Goal: Task Accomplishment & Management: Use online tool/utility

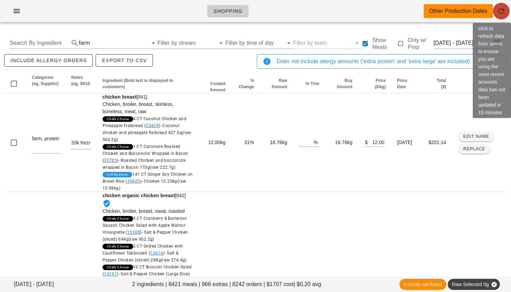
click at [500, 10] on icon "button" at bounding box center [501, 11] width 8 height 8
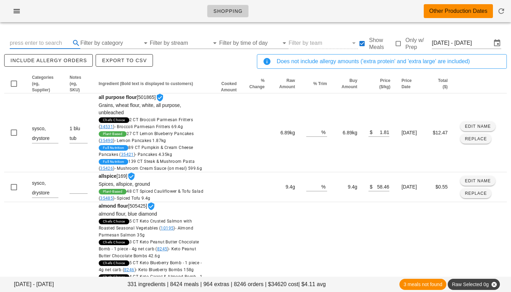
click at [31, 40] on input "text" at bounding box center [39, 43] width 59 height 11
click at [99, 41] on input "Filter by category" at bounding box center [110, 43] width 60 height 11
click at [49, 44] on input "Search By Ingredient" at bounding box center [39, 43] width 59 height 11
type input "s"
click at [111, 42] on input "Filter by category" at bounding box center [110, 43] width 60 height 11
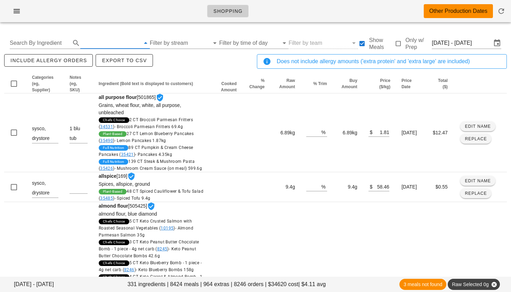
click at [111, 42] on div "amazon" at bounding box center [127, 48] width 46 height 15
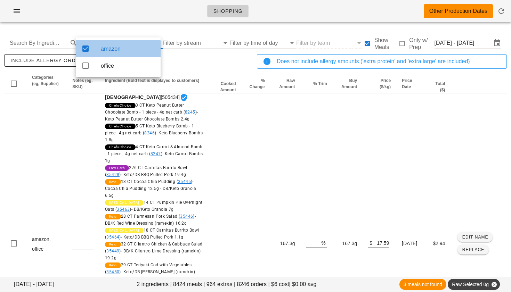
click at [111, 42] on div "amazon" at bounding box center [128, 48] width 54 height 15
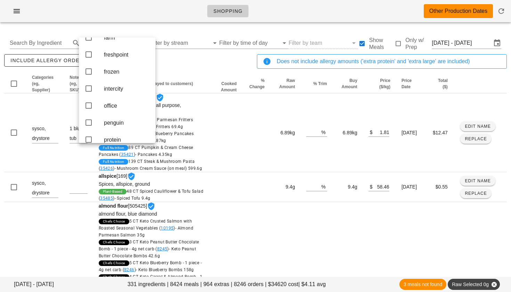
scroll to position [116, 0]
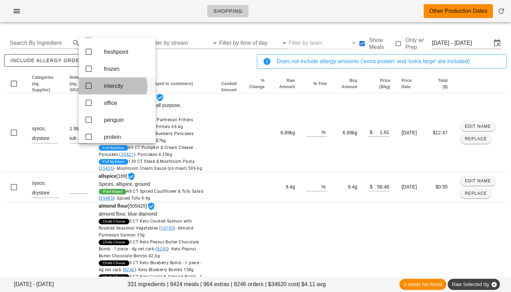
click at [90, 90] on icon at bounding box center [88, 86] width 8 height 8
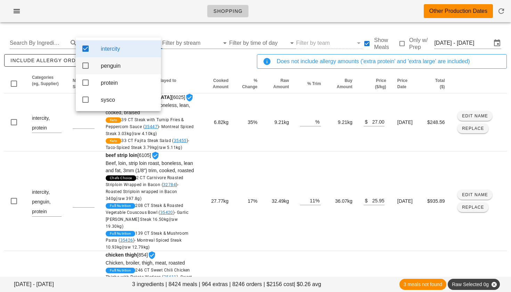
scroll to position [0, 0]
click at [86, 66] on icon at bounding box center [85, 66] width 8 height 8
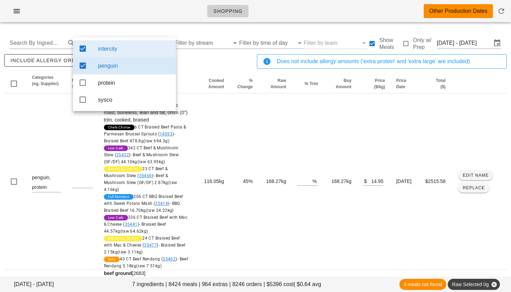
click at [182, 62] on div "include allergy orders Export to CSV" at bounding box center [129, 64] width 253 height 23
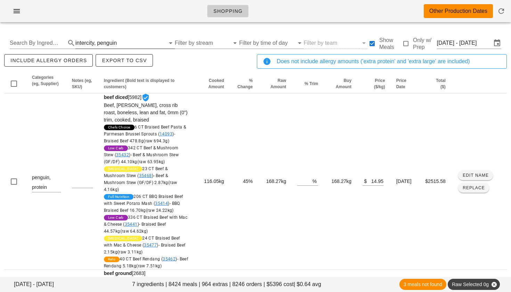
click at [98, 44] on div "penguin" at bounding box center [107, 43] width 20 height 6
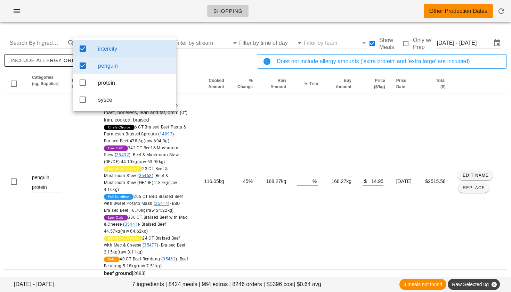
click at [85, 48] on icon at bounding box center [83, 48] width 8 height 8
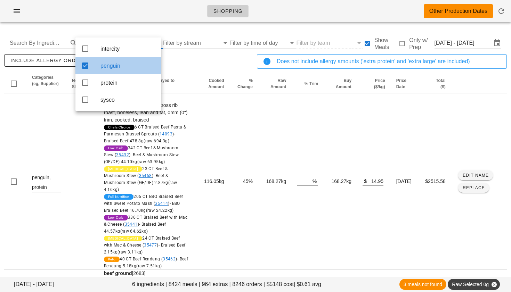
click at [85, 64] on icon at bounding box center [85, 66] width 8 height 8
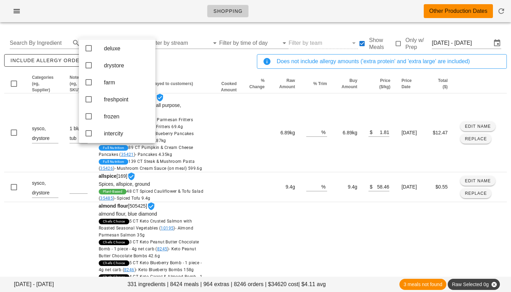
scroll to position [70, 0]
click at [90, 50] on icon at bounding box center [88, 46] width 8 height 8
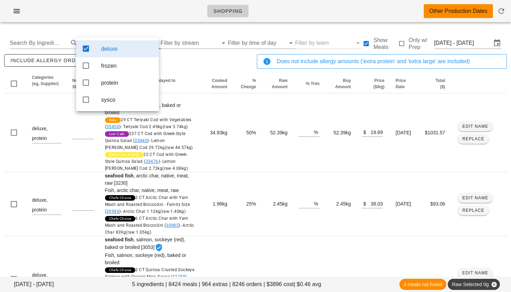
scroll to position [0, 0]
click at [186, 59] on div "include allergy orders Export to CSV" at bounding box center [129, 64] width 253 height 23
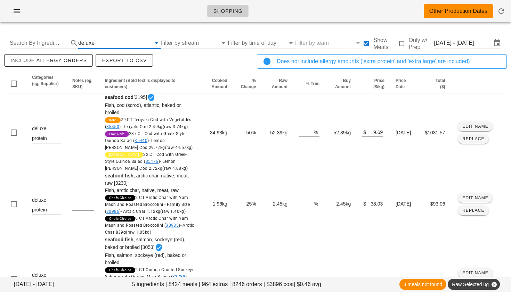
click at [99, 43] on input "text" at bounding box center [123, 43] width 55 height 11
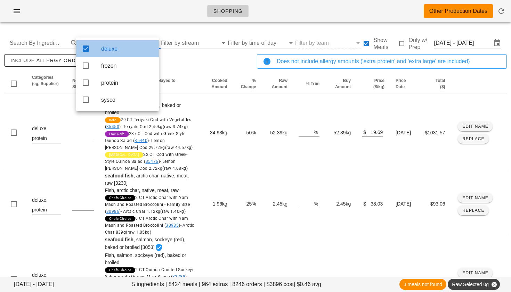
click at [89, 50] on icon at bounding box center [86, 48] width 8 height 8
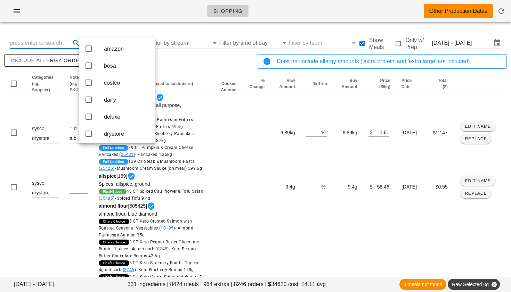
click at [56, 42] on input "text" at bounding box center [39, 43] width 59 height 11
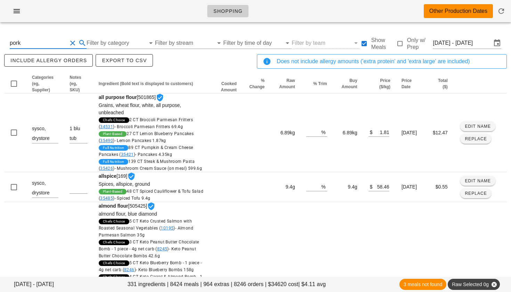
type input "pork"
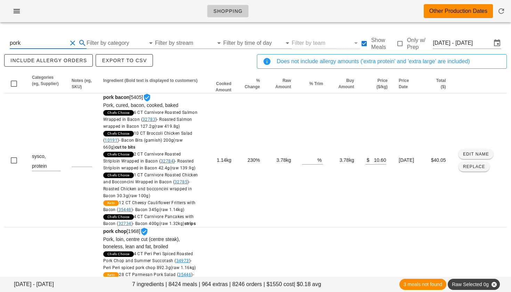
click at [73, 39] on div "pork" at bounding box center [48, 43] width 77 height 11
click at [73, 42] on button "Clear Search By Ingredient" at bounding box center [72, 43] width 8 height 8
type input "turkey"
